Goal: Navigation & Orientation: Find specific page/section

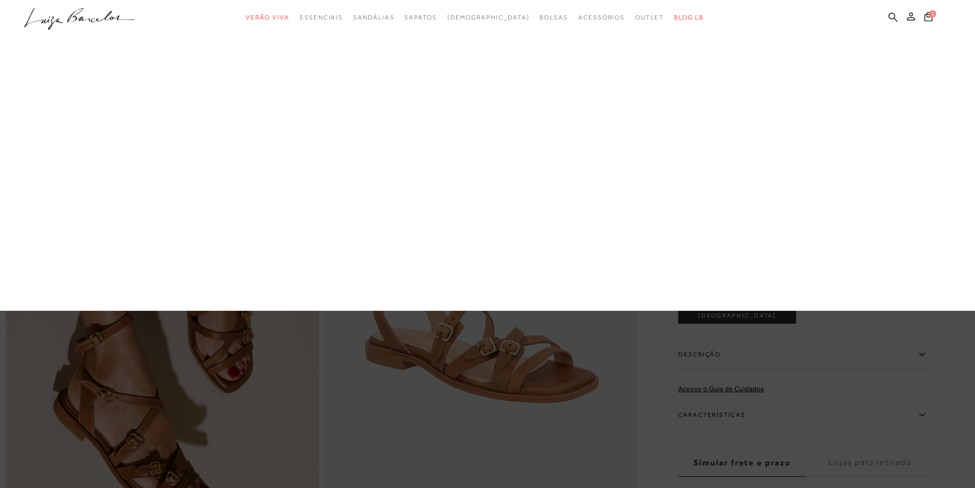
click at [0, 0] on link "Bolsas" at bounding box center [0, 0] width 0 height 0
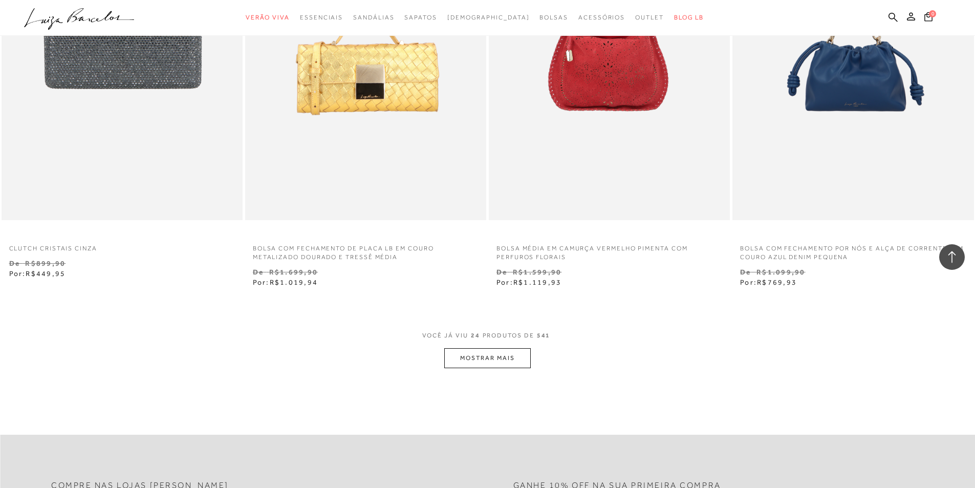
scroll to position [2405, 0]
click at [469, 344] on span "VOCÊ JÁ VIU 24 PRODUTOS DE 541" at bounding box center [487, 338] width 131 height 18
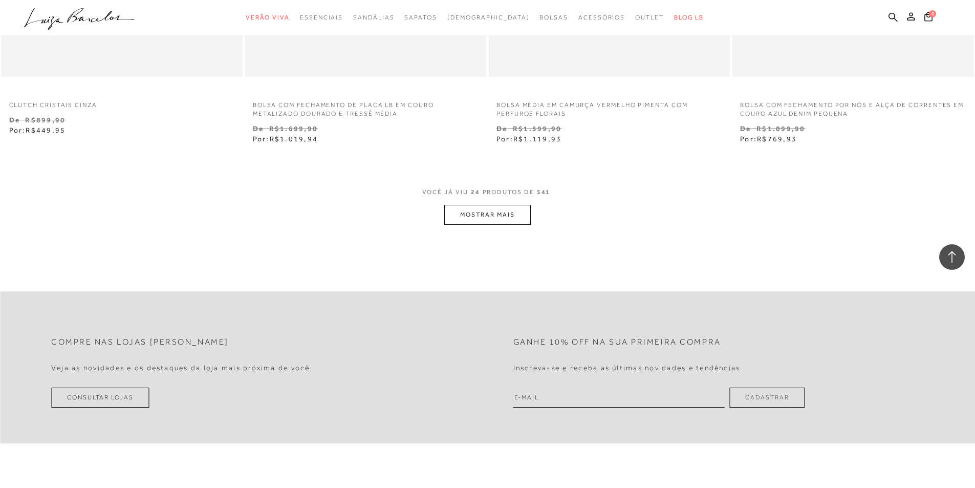
scroll to position [2559, 0]
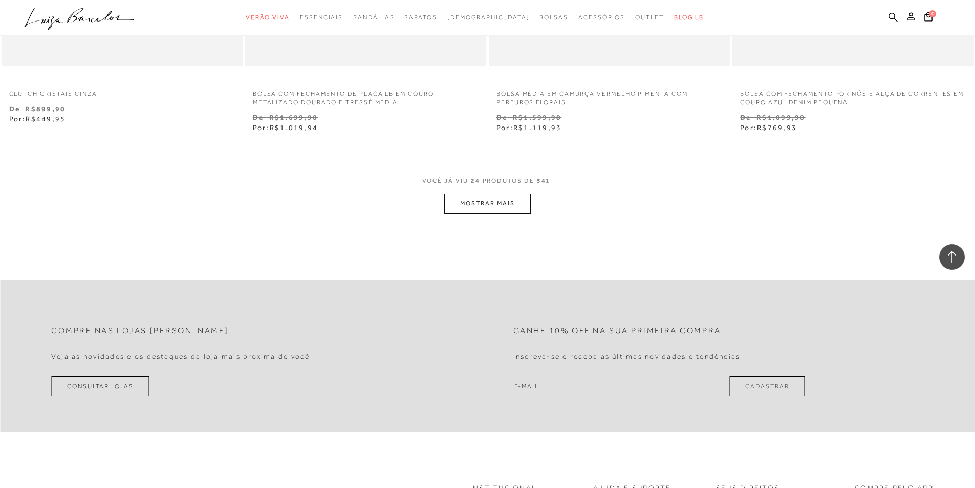
click at [482, 204] on button "MOSTRAR MAIS" at bounding box center [487, 203] width 86 height 20
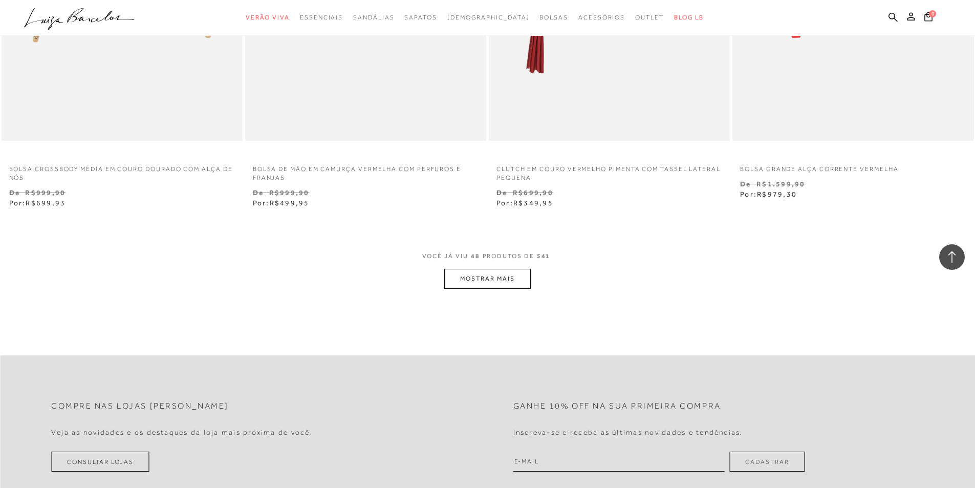
scroll to position [5219, 0]
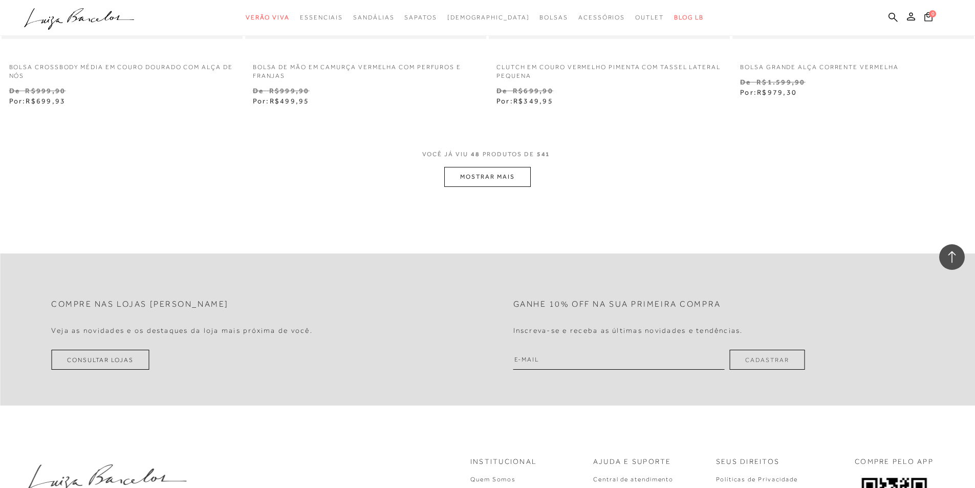
click at [485, 176] on button "MOSTRAR MAIS" at bounding box center [487, 177] width 86 height 20
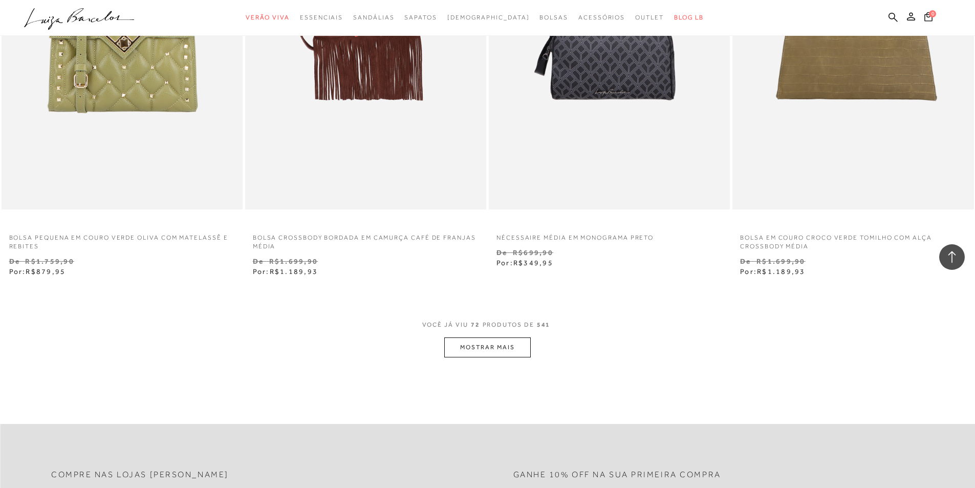
scroll to position [7676, 0]
click at [474, 344] on button "MOSTRAR MAIS" at bounding box center [487, 347] width 86 height 20
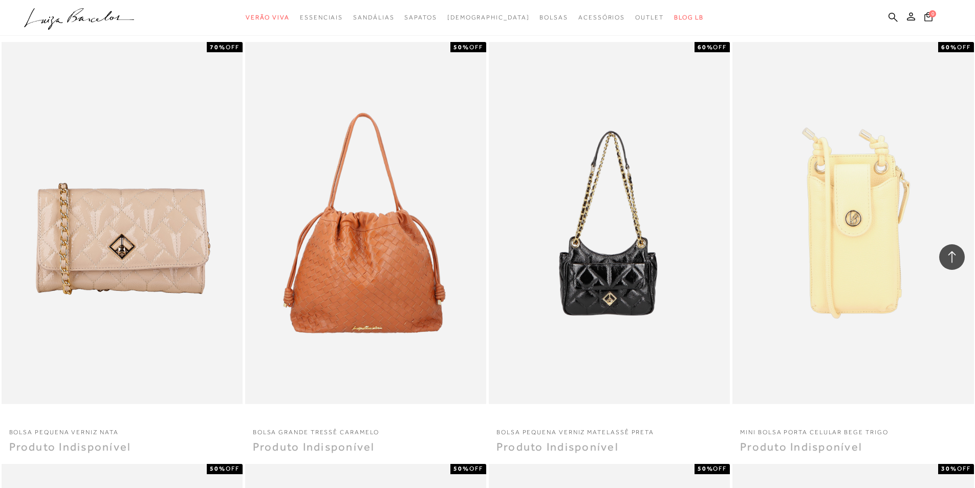
scroll to position [8392, 0]
